Goal: Information Seeking & Learning: Learn about a topic

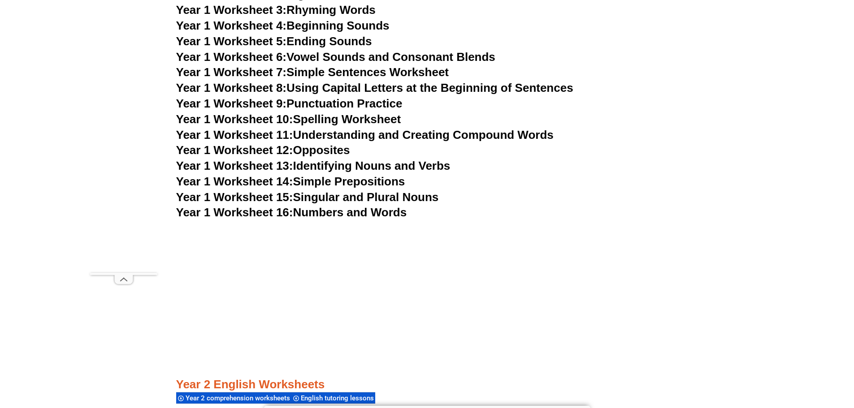
click at [375, 212] on link "Year 1 Worksheet 16: Numbers and Words" at bounding box center [291, 212] width 231 height 13
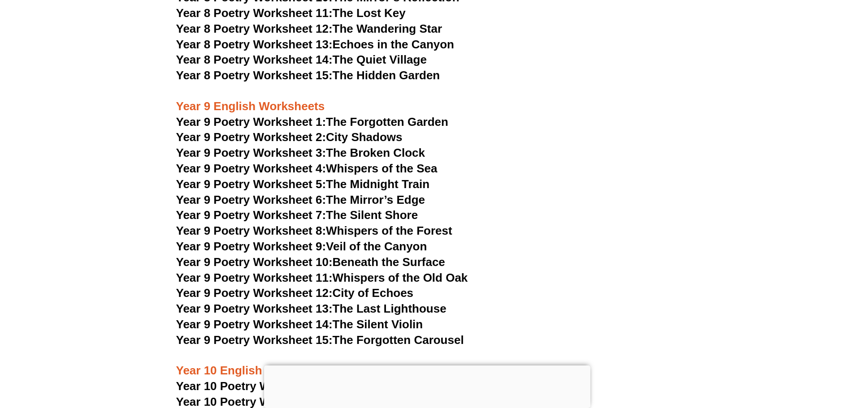
scroll to position [5806, 0]
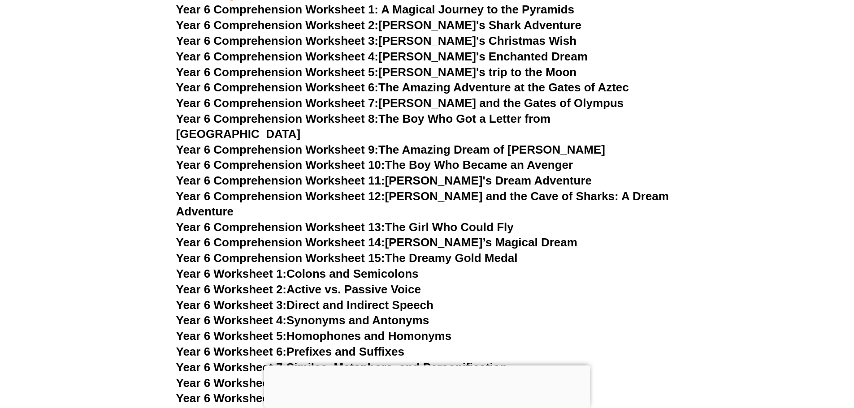
scroll to position [4798, 0]
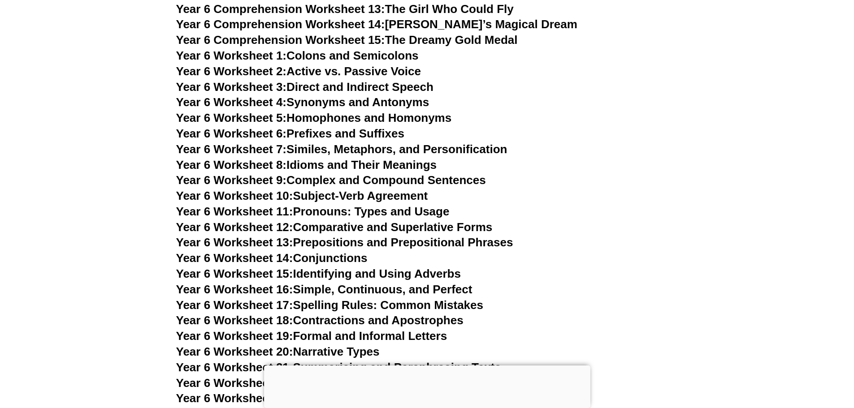
click at [351, 205] on link "Year 6 Worksheet 11: Pronouns: Types and Usage" at bounding box center [312, 211] width 273 height 13
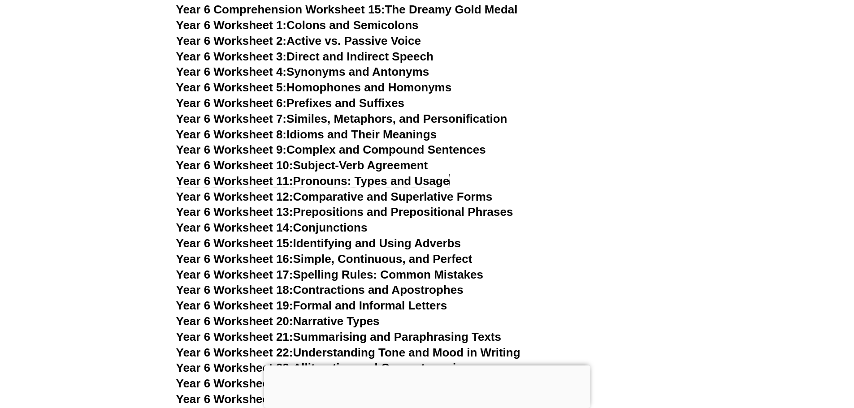
scroll to position [4889, 0]
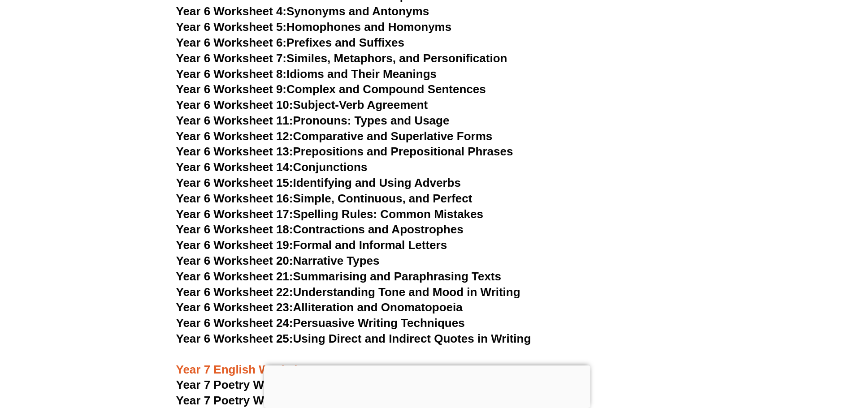
click at [312, 192] on link "Year 6 Worksheet 16: Simple, Continuous, and Perfect" at bounding box center [324, 198] width 296 height 13
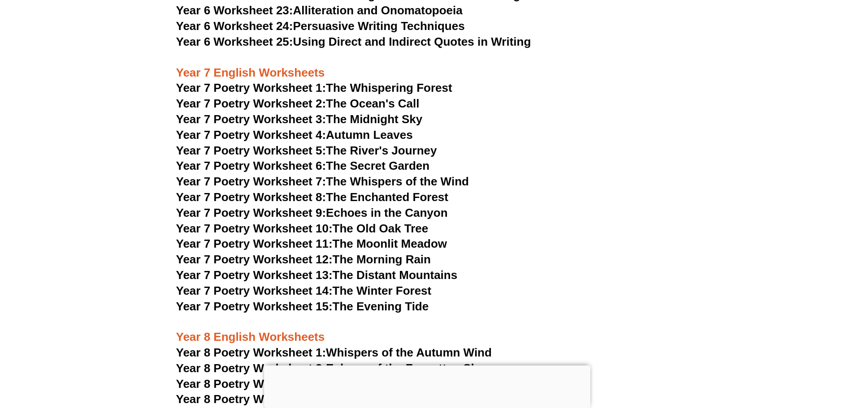
scroll to position [5186, 0]
click at [377, 190] on link "Year 7 Poetry Worksheet 8: The Enchanted Forest" at bounding box center [312, 196] width 272 height 13
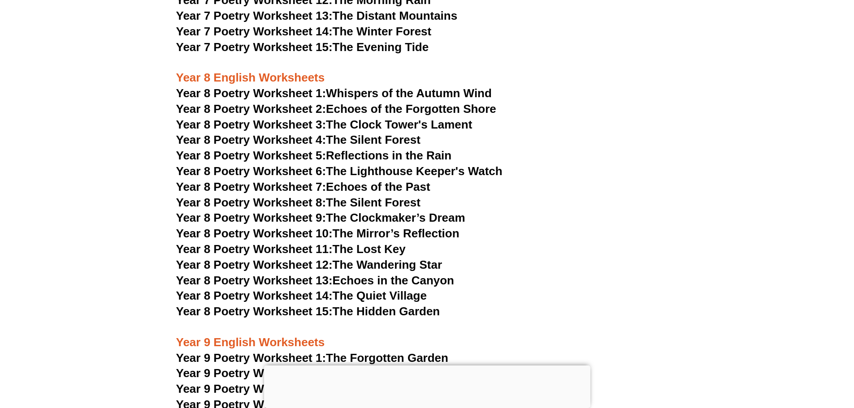
scroll to position [5446, 0]
click at [311, 242] on span "Year 8 Poetry Worksheet 11:" at bounding box center [254, 248] width 156 height 13
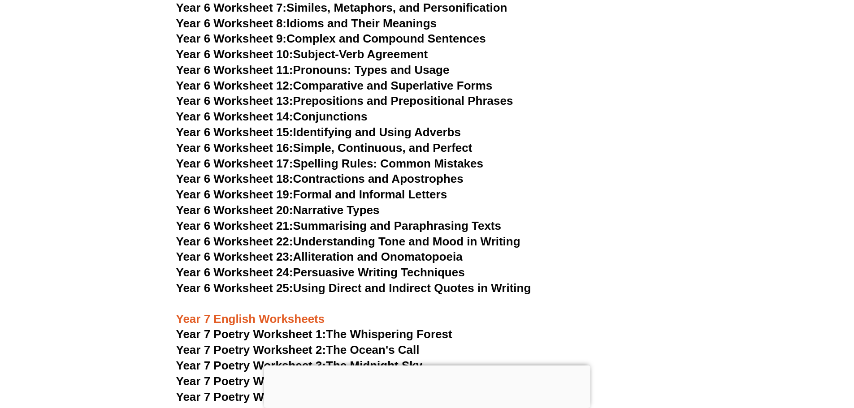
scroll to position [4939, 0]
click at [342, 282] on link "Year 6 Worksheet 25: Using Direct and Indirect Quotes in Writing" at bounding box center [353, 288] width 355 height 13
click at [312, 250] on link "Year 6 Worksheet 23: Alliteration and Onomatopoeia" at bounding box center [319, 256] width 286 height 13
click at [327, 220] on link "Year 6 Worksheet 21: Summarising and Paraphrasing Texts" at bounding box center [338, 226] width 325 height 13
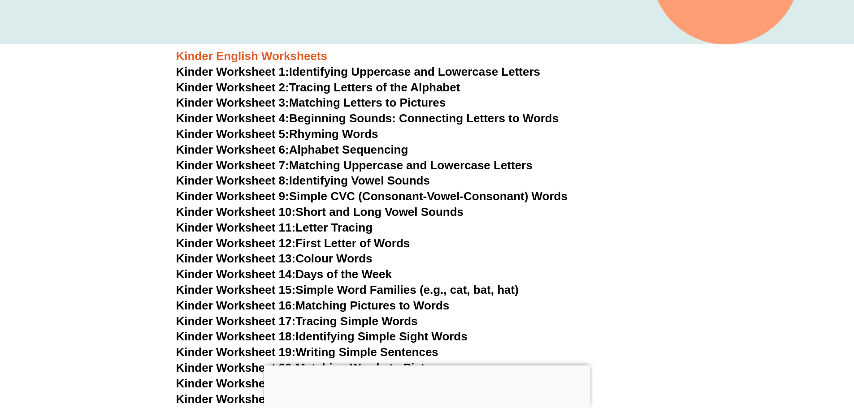
scroll to position [0, 0]
